Goal: Complete application form: Complete application form

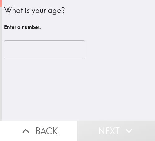
click at [11, 48] on input "number" at bounding box center [44, 49] width 81 height 19
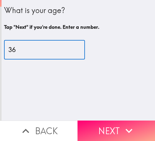
type input "36"
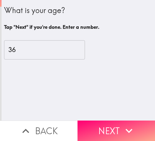
click at [123, 126] on icon "button" at bounding box center [129, 131] width 14 height 14
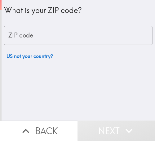
click at [37, 39] on input "ZIP code" at bounding box center [78, 35] width 148 height 19
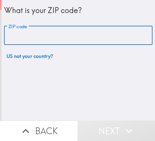
paste input "32811"
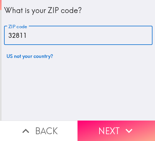
type input "32811"
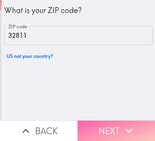
click at [108, 123] on button "Next" at bounding box center [115, 130] width 77 height 20
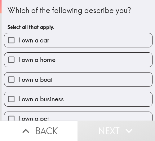
drag, startPoint x: 86, startPoint y: 98, endPoint x: 145, endPoint y: 97, distance: 59.1
click at [86, 97] on label "I own a business" at bounding box center [78, 99] width 148 height 14
click at [18, 97] on input "I own a business" at bounding box center [11, 99] width 14 height 14
checkbox input "true"
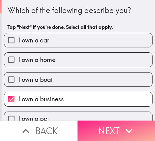
click at [114, 120] on button "Next" at bounding box center [115, 130] width 77 height 20
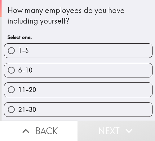
drag, startPoint x: 43, startPoint y: 52, endPoint x: 151, endPoint y: 54, distance: 108.0
click at [49, 54] on label "1-5" at bounding box center [78, 51] width 148 height 14
click at [18, 54] on input "1-5" at bounding box center [11, 51] width 14 height 14
radio input "true"
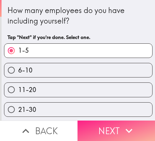
click at [114, 121] on button "Next" at bounding box center [115, 130] width 77 height 20
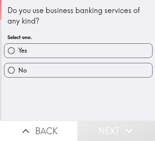
click at [64, 51] on label "Yes" at bounding box center [78, 51] width 148 height 14
click at [18, 51] on input "Yes" at bounding box center [11, 51] width 14 height 14
radio input "true"
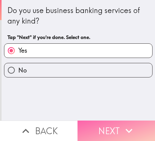
drag, startPoint x: 130, startPoint y: 121, endPoint x: 153, endPoint y: 125, distance: 23.6
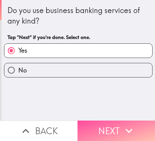
click at [130, 124] on icon "button" at bounding box center [129, 131] width 14 height 14
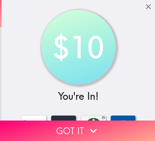
drag, startPoint x: 46, startPoint y: 125, endPoint x: 153, endPoint y: 125, distance: 107.1
click at [49, 125] on button "Got it" at bounding box center [77, 130] width 155 height 20
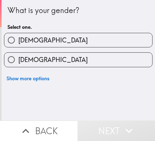
click at [48, 55] on label "[DEMOGRAPHIC_DATA]" at bounding box center [78, 60] width 148 height 14
click at [18, 55] on input "[DEMOGRAPHIC_DATA]" at bounding box center [11, 60] width 14 height 14
radio input "true"
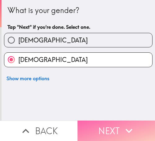
click at [103, 121] on button "Next" at bounding box center [115, 130] width 77 height 20
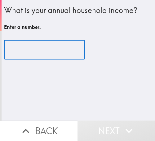
click at [49, 48] on input "number" at bounding box center [44, 49] width 81 height 19
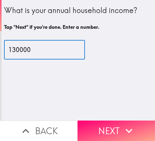
type input "130000"
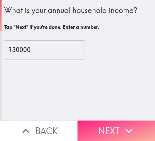
click at [110, 123] on button "Next" at bounding box center [115, 130] width 77 height 20
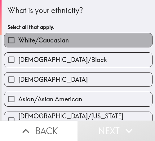
click at [84, 39] on label "White/Caucasian" at bounding box center [78, 40] width 148 height 14
click at [18, 39] on input "White/Caucasian" at bounding box center [11, 40] width 14 height 14
checkbox input "true"
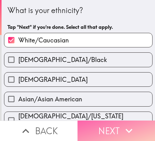
click at [108, 126] on button "Next" at bounding box center [115, 130] width 77 height 20
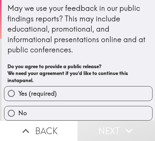
scroll to position [7, 0]
click at [110, 86] on label "Yes (required)" at bounding box center [78, 93] width 148 height 14
click at [18, 86] on input "Yes (required)" at bounding box center [11, 93] width 14 height 14
radio input "true"
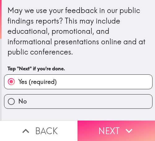
click at [118, 126] on button "Next" at bounding box center [115, 130] width 77 height 20
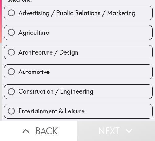
scroll to position [31, 0]
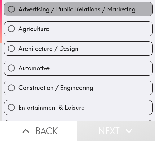
click at [84, 10] on span "Advertising / Public Relations / Marketing" at bounding box center [76, 9] width 117 height 9
click at [18, 10] on input "Advertising / Public Relations / Marketing" at bounding box center [11, 9] width 14 height 14
radio input "true"
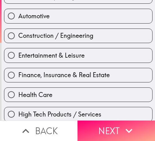
scroll to position [93, 0]
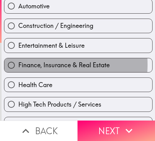
click at [28, 65] on span "Finance, Insurance & Real Estate" at bounding box center [63, 65] width 91 height 9
click at [18, 65] on input "Finance, Insurance & Real Estate" at bounding box center [11, 65] width 14 height 14
radio input "true"
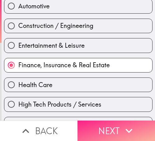
click at [122, 124] on icon "button" at bounding box center [129, 131] width 14 height 14
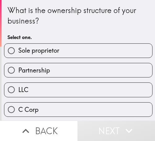
click at [110, 49] on label "Sole proprietor" at bounding box center [78, 51] width 148 height 14
click at [18, 49] on input "Sole proprietor" at bounding box center [11, 51] width 14 height 14
radio input "true"
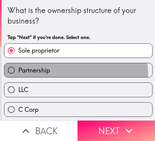
click at [41, 77] on label "Partnership" at bounding box center [78, 70] width 148 height 14
click at [18, 77] on input "Partnership" at bounding box center [11, 70] width 14 height 14
radio input "true"
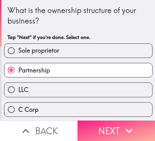
click at [105, 121] on button "Next" at bounding box center [115, 130] width 77 height 20
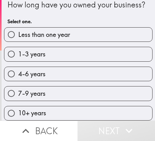
scroll to position [21, 0]
click at [87, 71] on label "4-6 years" at bounding box center [78, 74] width 148 height 14
click at [18, 71] on input "4-6 years" at bounding box center [11, 74] width 14 height 14
radio input "true"
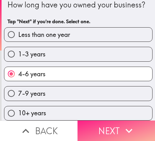
click at [130, 120] on button "Next" at bounding box center [115, 130] width 77 height 20
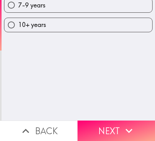
scroll to position [0, 0]
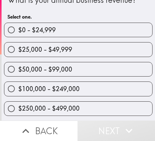
scroll to position [31, 0]
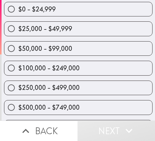
click at [104, 37] on div "$50,000 - $99,000" at bounding box center [75, 45] width 153 height 19
click at [106, 30] on label "$25,000 - $49,999" at bounding box center [78, 29] width 148 height 14
click at [18, 30] on input "$25,000 - $49,999" at bounding box center [11, 29] width 14 height 14
radio input "true"
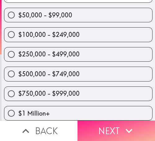
click at [122, 124] on icon "button" at bounding box center [129, 131] width 14 height 14
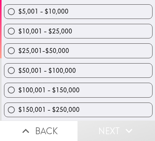
scroll to position [117, 0]
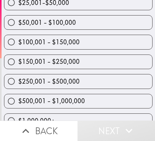
click at [109, 81] on label "$250,001 - $500,000" at bounding box center [78, 81] width 148 height 14
click at [18, 81] on input "$250,001 - $500,000" at bounding box center [11, 81] width 14 height 14
radio input "true"
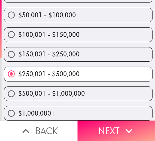
scroll to position [130, 0]
click at [110, 87] on label "$500,001 - $1,000,000" at bounding box center [78, 94] width 148 height 14
click at [18, 87] on input "$500,001 - $1,000,000" at bounding box center [11, 94] width 14 height 14
radio input "true"
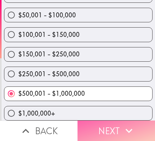
click at [116, 122] on button "Next" at bounding box center [115, 130] width 77 height 20
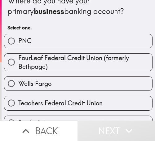
scroll to position [6, 0]
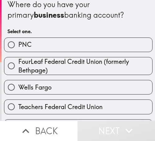
click at [108, 61] on span "FourLeaf Federal Credit Union (formerly Bethpage)" at bounding box center [85, 65] width 134 height 17
click at [18, 61] on input "FourLeaf Federal Credit Union (formerly Bethpage)" at bounding box center [11, 66] width 14 height 14
radio input "true"
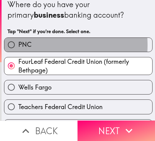
click at [28, 45] on span "PNC" at bounding box center [24, 44] width 13 height 9
click at [18, 45] on input "PNC" at bounding box center [11, 45] width 14 height 14
radio input "true"
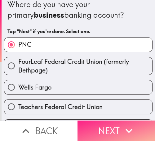
click at [111, 126] on button "Next" at bounding box center [115, 130] width 77 height 20
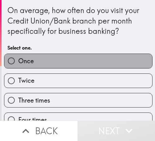
click at [94, 63] on label "Once" at bounding box center [78, 61] width 148 height 14
click at [18, 63] on input "Once" at bounding box center [11, 61] width 14 height 14
radio input "true"
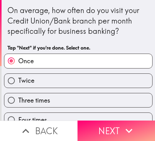
click at [113, 63] on label "Once" at bounding box center [78, 61] width 148 height 14
click at [18, 63] on input "Once" at bounding box center [11, 61] width 14 height 14
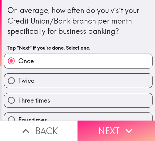
click at [113, 121] on button "Next" at bounding box center [115, 130] width 77 height 20
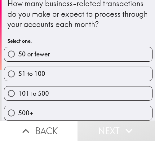
scroll to position [12, 0]
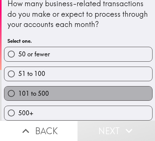
click at [115, 86] on label "101 to 500" at bounding box center [78, 93] width 148 height 14
click at [18, 86] on input "101 to 500" at bounding box center [11, 93] width 14 height 14
radio input "true"
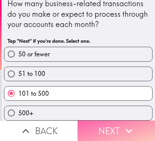
click at [119, 124] on button "Next" at bounding box center [115, 130] width 77 height 20
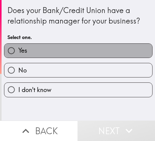
click at [112, 51] on label "Yes" at bounding box center [78, 51] width 148 height 14
click at [18, 51] on input "Yes" at bounding box center [11, 51] width 14 height 14
radio input "true"
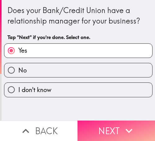
click at [109, 124] on button "Next" at bounding box center [115, 130] width 77 height 20
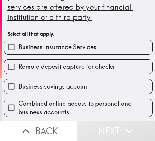
scroll to position [62, 0]
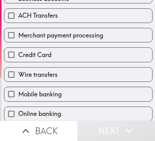
click at [78, 48] on label "Credit Card" at bounding box center [78, 55] width 148 height 14
click at [18, 48] on input "Credit Card" at bounding box center [11, 55] width 14 height 14
checkbox input "true"
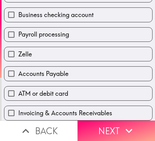
scroll to position [272, 0]
click at [101, 61] on div "Accounts Payable" at bounding box center [75, 70] width 153 height 19
click at [67, 11] on span "Business checking account" at bounding box center [55, 15] width 75 height 9
click at [18, 8] on input "Business checking account" at bounding box center [11, 15] width 14 height 14
checkbox input "true"
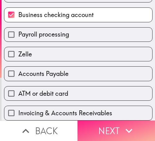
click at [97, 121] on button "Next" at bounding box center [115, 130] width 77 height 20
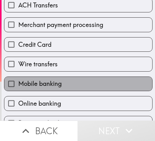
click at [90, 82] on label "Mobile banking" at bounding box center [78, 84] width 148 height 14
click at [18, 82] on input "Mobile banking" at bounding box center [11, 84] width 14 height 14
checkbox input "true"
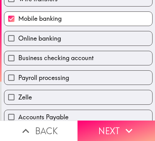
scroll to position [293, 0]
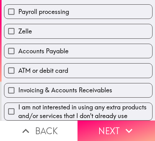
click at [78, 44] on label "Accounts Payable" at bounding box center [78, 51] width 148 height 14
click at [18, 44] on input "Accounts Payable" at bounding box center [11, 51] width 14 height 14
checkbox input "true"
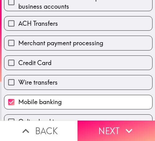
scroll to position [107, 0]
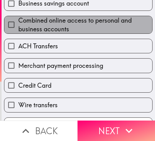
click at [78, 26] on span "Combined online access to personal and business accounts" at bounding box center [85, 24] width 134 height 17
click at [18, 26] on input "Combined online access to personal and business accounts" at bounding box center [11, 25] width 14 height 14
checkbox input "true"
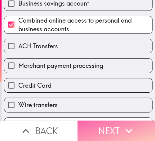
click at [116, 123] on button "Next" at bounding box center [115, 130] width 77 height 20
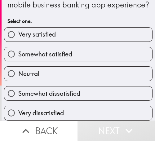
scroll to position [24, 0]
click at [124, 54] on label "Somewhat satisfied" at bounding box center [78, 54] width 148 height 14
click at [18, 54] on input "Somewhat satisfied" at bounding box center [11, 54] width 14 height 14
radio input "true"
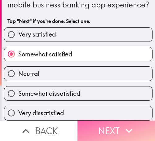
click at [125, 124] on icon "button" at bounding box center [129, 131] width 14 height 14
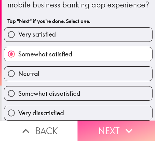
scroll to position [0, 0]
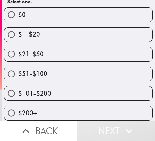
scroll to position [82, 0]
click at [114, 67] on label "$51-$100" at bounding box center [78, 74] width 148 height 14
click at [18, 67] on input "$51-$100" at bounding box center [11, 74] width 14 height 14
radio input "true"
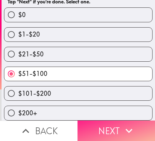
click at [129, 124] on icon "button" at bounding box center [129, 131] width 14 height 14
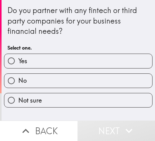
click at [115, 85] on label "No" at bounding box center [78, 81] width 148 height 14
click at [18, 85] on input "No" at bounding box center [11, 81] width 14 height 14
radio input "true"
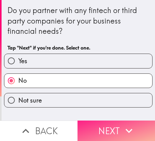
click at [112, 127] on button "Next" at bounding box center [115, 130] width 77 height 20
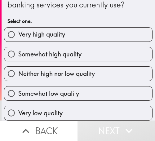
scroll to position [32, 0]
click at [108, 48] on label "Somewhat high quality" at bounding box center [78, 54] width 148 height 14
click at [18, 48] on input "Somewhat high quality" at bounding box center [11, 54] width 14 height 14
radio input "true"
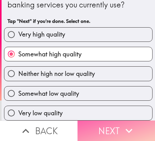
click at [123, 127] on icon "button" at bounding box center [129, 131] width 14 height 14
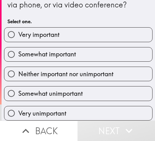
scroll to position [32, 0]
click at [111, 51] on label "Somewhat important" at bounding box center [78, 54] width 148 height 14
click at [18, 51] on input "Somewhat important" at bounding box center [11, 54] width 14 height 14
radio input "true"
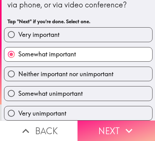
click at [111, 124] on button "Next" at bounding box center [115, 130] width 77 height 20
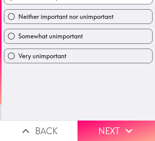
scroll to position [0, 0]
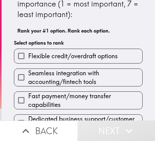
scroll to position [31, 0]
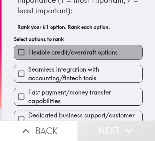
drag, startPoint x: 94, startPoint y: 52, endPoint x: 100, endPoint y: 70, distance: 18.8
click at [94, 52] on span "Flexible credit/overdraft options" at bounding box center [72, 52] width 89 height 9
click at [28, 52] on input "Flexible credit/overdraft options" at bounding box center [21, 52] width 14 height 14
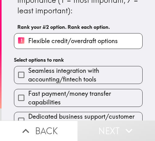
click at [100, 80] on span "Seamless integration with accounting/fintech tools" at bounding box center [85, 74] width 114 height 17
click at [28, 80] on input "Seamless integration with accounting/fintech tools" at bounding box center [21, 75] width 14 height 14
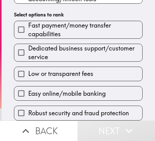
click at [92, 67] on label "Low or transparent fees" at bounding box center [78, 74] width 128 height 14
click at [28, 67] on input "Low or transparent fees" at bounding box center [21, 74] width 14 height 14
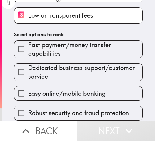
scroll to position [106, 0]
click at [81, 58] on div "Dedicated business support/customer service" at bounding box center [75, 69] width 133 height 23
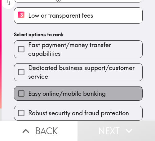
click at [87, 91] on span "Easy online/mobile banking" at bounding box center [66, 93] width 77 height 9
click at [28, 91] on input "Easy online/mobile banking" at bounding box center [21, 93] width 14 height 14
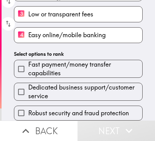
scroll to position [107, 0]
click at [80, 106] on label "Robust security and fraud protection" at bounding box center [78, 113] width 128 height 14
click at [28, 106] on input "Robust security and fraud protection" at bounding box center [21, 113] width 14 height 14
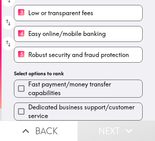
click at [87, 105] on span "Dedicated business support/customer service" at bounding box center [85, 111] width 114 height 17
click at [28, 105] on input "Dedicated business support/customer service" at bounding box center [21, 111] width 14 height 14
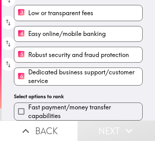
scroll to position [108, 0]
click at [79, 104] on span "Fast payment/money transfer capabilities" at bounding box center [85, 111] width 114 height 17
click at [28, 104] on input "Fast payment/money transfer capabilities" at bounding box center [21, 111] width 14 height 14
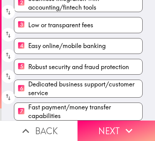
scroll to position [103, 0]
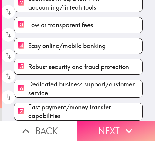
click at [113, 122] on button "Next" at bounding box center [115, 130] width 77 height 20
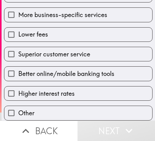
scroll to position [111, 0]
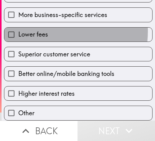
click at [38, 30] on span "Lower fees" at bounding box center [33, 34] width 30 height 9
click at [18, 28] on input "Lower fees" at bounding box center [11, 35] width 14 height 14
checkbox input "true"
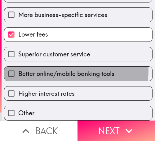
click at [73, 69] on span "Better online/mobile banking tools" at bounding box center [66, 73] width 96 height 9
click at [18, 67] on input "Better online/mobile banking tools" at bounding box center [11, 74] width 14 height 14
checkbox input "true"
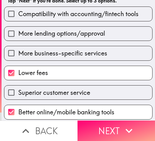
scroll to position [19, 0]
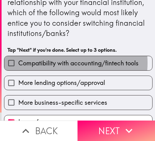
click at [54, 63] on span "Compatibility with accounting/fintech tools" at bounding box center [78, 63] width 120 height 9
click at [18, 63] on input "Compatibility with accounting/fintech tools" at bounding box center [11, 63] width 14 height 14
checkbox input "true"
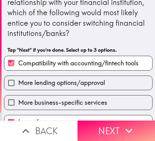
click at [116, 121] on button "Next" at bounding box center [115, 130] width 77 height 20
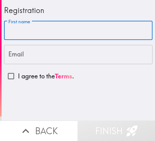
click at [56, 31] on input "First name" at bounding box center [78, 30] width 148 height 19
paste input "[PERSON_NAME]"
type input "[PERSON_NAME]"
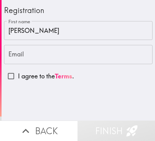
click at [26, 51] on input "Email" at bounding box center [78, 54] width 148 height 19
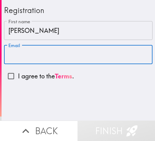
paste input "[EMAIL_ADDRESS][DOMAIN_NAME]"
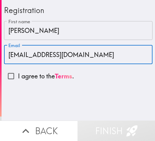
type input "[EMAIL_ADDRESS][DOMAIN_NAME]"
click at [8, 73] on input "I agree to the Terms ." at bounding box center [11, 76] width 14 height 14
checkbox input "true"
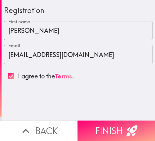
click at [113, 127] on button "Finish" at bounding box center [115, 130] width 77 height 20
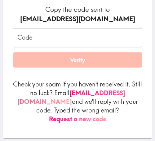
scroll to position [93, 0]
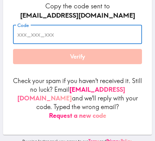
click at [39, 33] on input "Code" at bounding box center [77, 34] width 129 height 19
paste input "jFN_TNT_Te5"
type input "jFN_TNT_Te5"
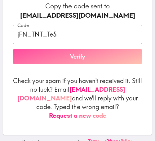
click at [40, 53] on button "Verify" at bounding box center [77, 56] width 129 height 15
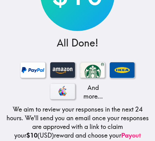
scroll to position [21, 0]
